Goal: Communication & Community: Answer question/provide support

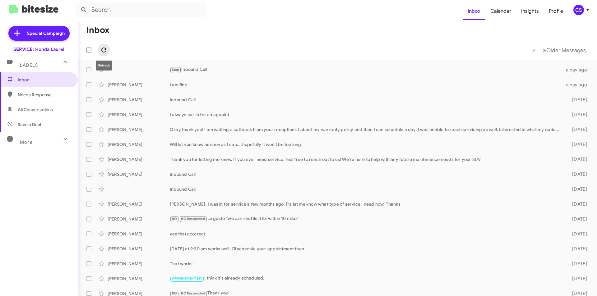
click at [106, 49] on icon at bounding box center [103, 50] width 5 height 5
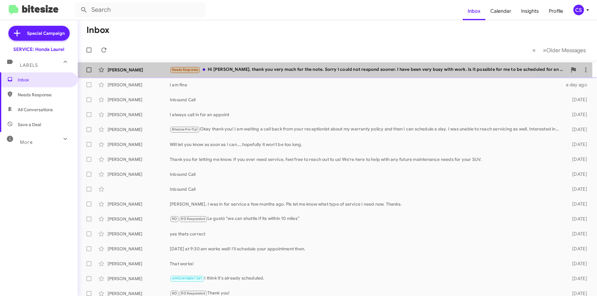
click at [287, 71] on div "Needs Response Hi [PERSON_NAME], thank you very much for the note. Sorry I coul…" at bounding box center [369, 69] width 398 height 7
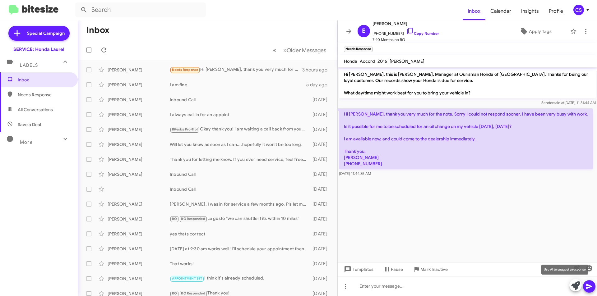
click at [574, 283] on icon at bounding box center [575, 286] width 9 height 9
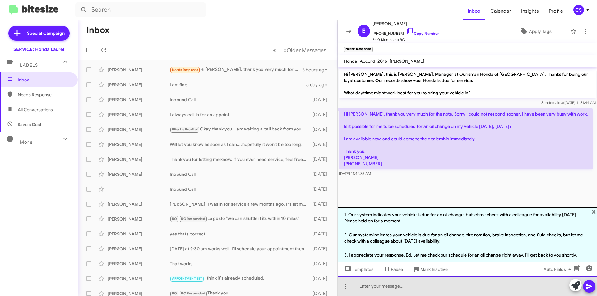
click at [380, 286] on div at bounding box center [467, 287] width 259 height 20
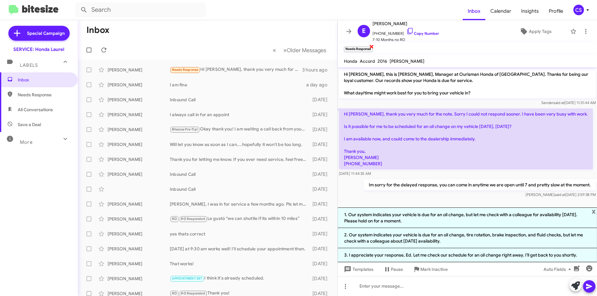
click at [372, 46] on span "×" at bounding box center [371, 46] width 5 height 7
click at [349, 30] on icon at bounding box center [349, 31] width 5 height 5
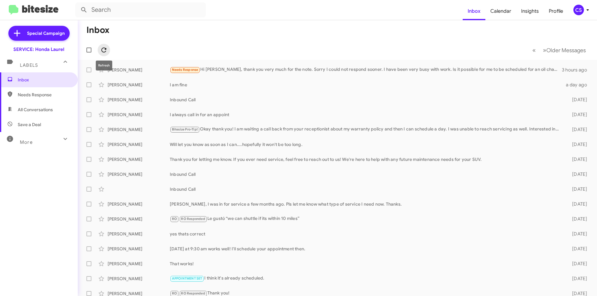
click at [108, 51] on span at bounding box center [104, 49] width 12 height 7
click at [100, 50] on icon at bounding box center [103, 49] width 7 height 7
click at [173, 28] on mat-toolbar-row "Inbox" at bounding box center [338, 30] width 520 height 20
